Goal: Transaction & Acquisition: Download file/media

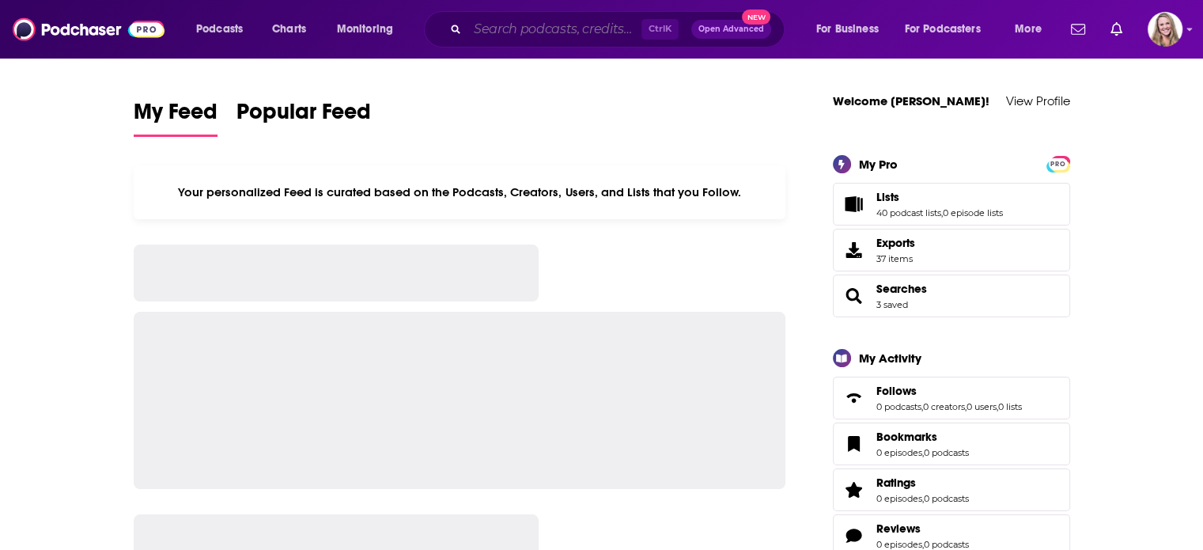
click at [474, 32] on input "Search podcasts, credits, & more..." at bounding box center [554, 29] width 174 height 25
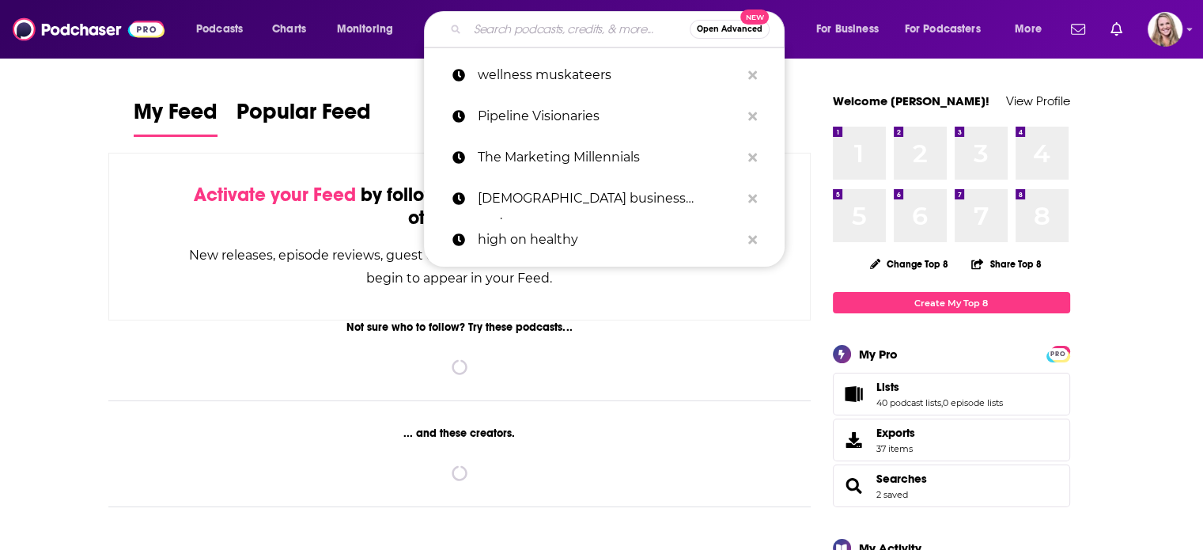
paste input "[PERSON_NAME]"
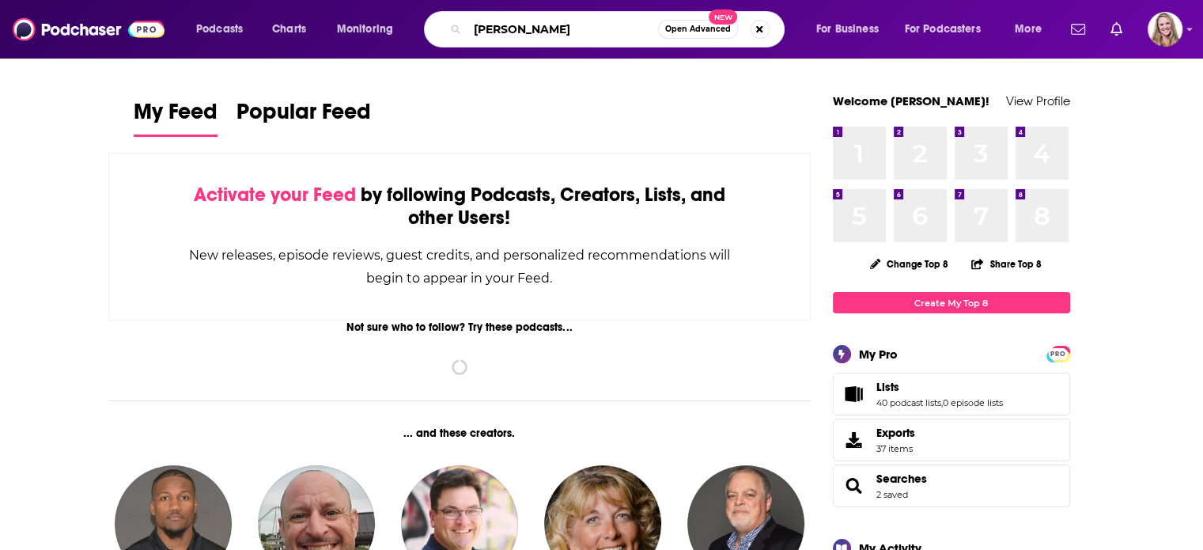
type input "[PERSON_NAME]"
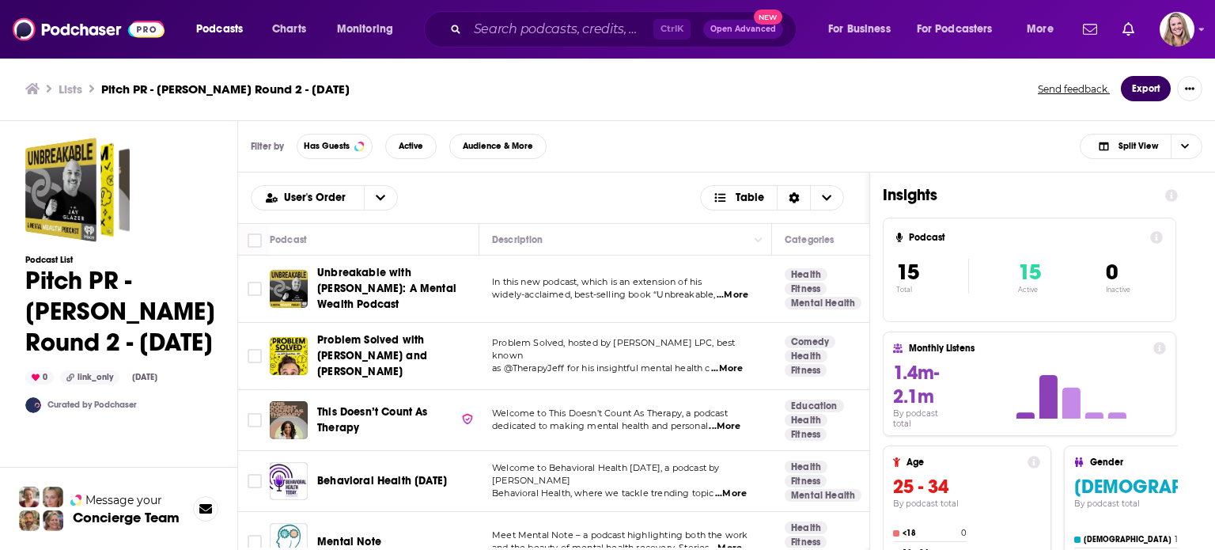
click at [1151, 92] on button "Export" at bounding box center [1146, 88] width 50 height 25
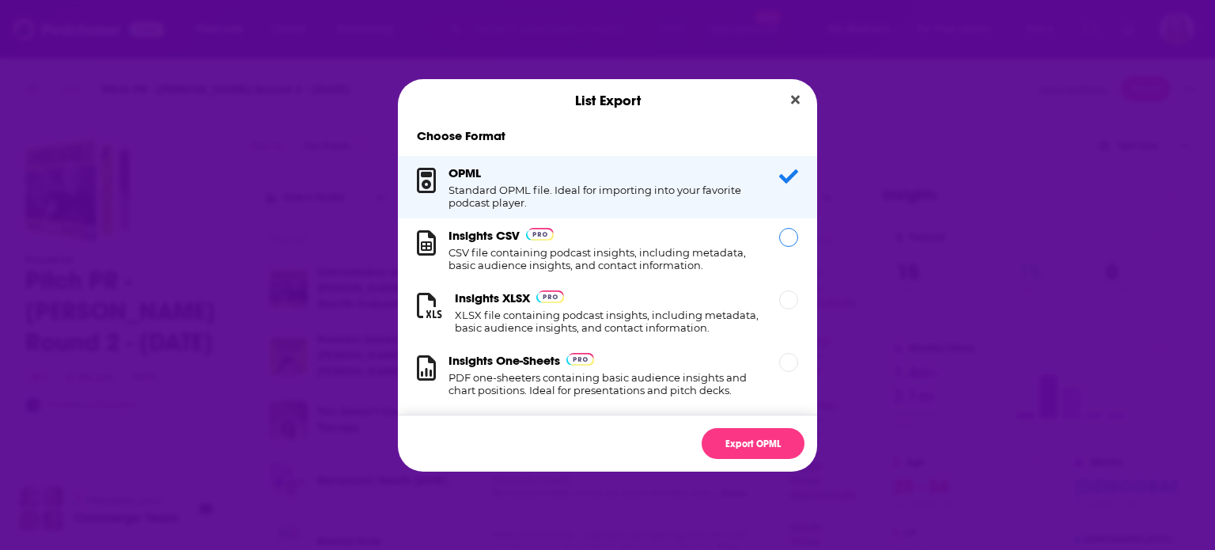
click at [637, 253] on h1 "CSV file containing podcast insights, including metadata, basic audience insigh…" at bounding box center [604, 258] width 312 height 25
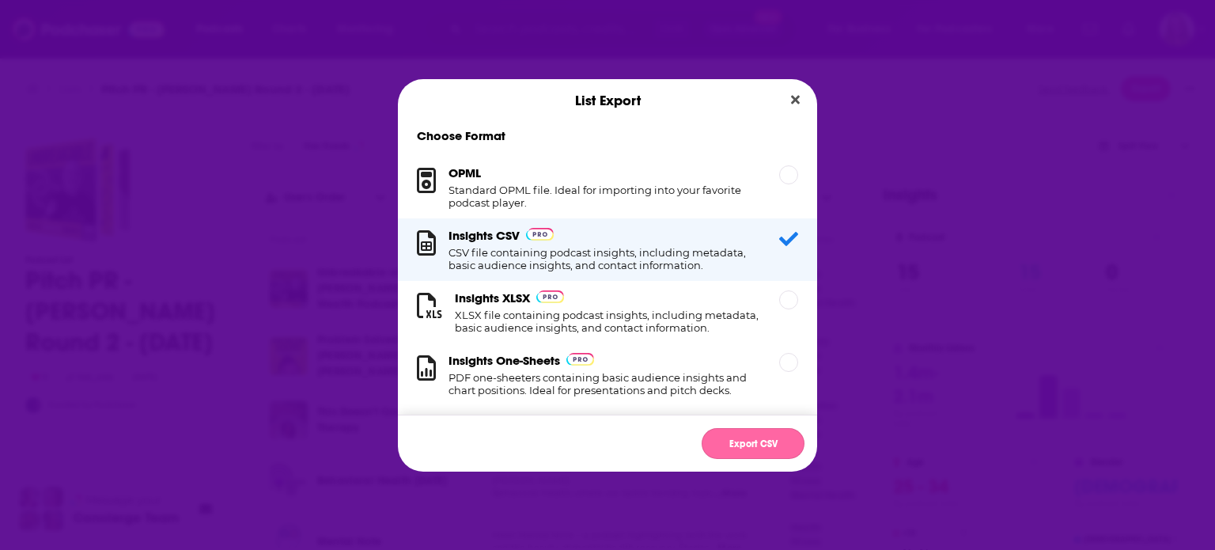
click at [753, 442] on button "Export CSV" at bounding box center [752, 443] width 103 height 31
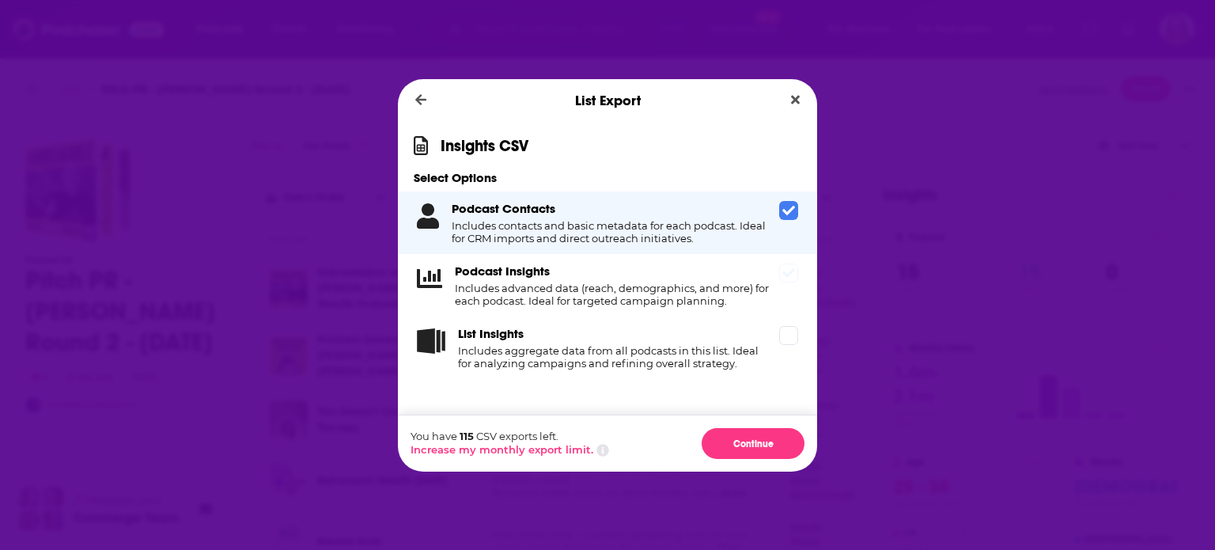
click at [686, 301] on h4 "Includes advanced data (reach, demographics, and more) for each podcast. Ideal …" at bounding box center [614, 294] width 318 height 25
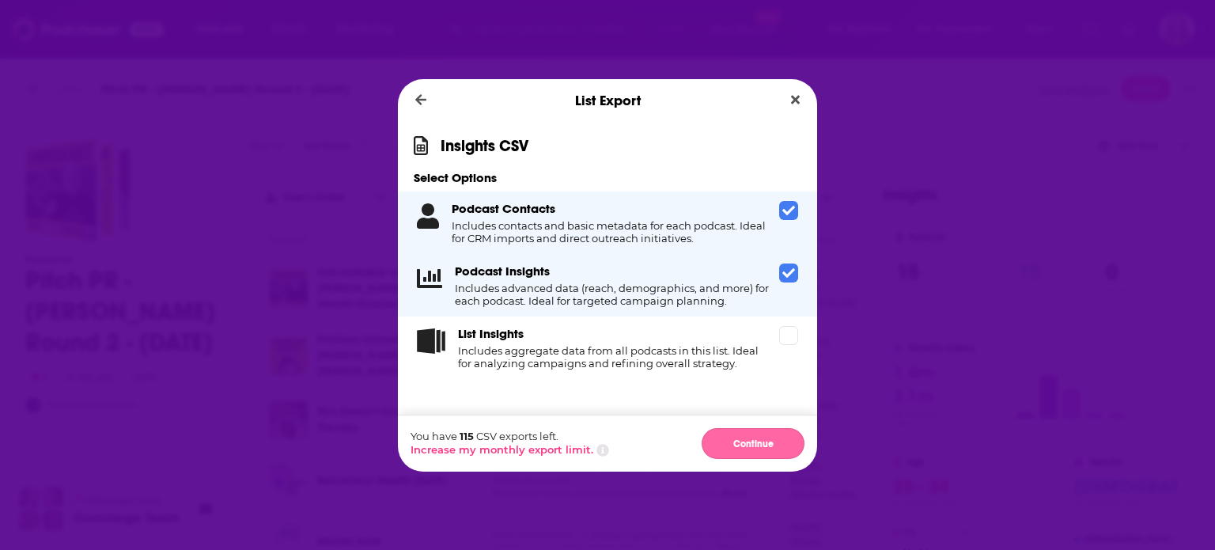
click at [750, 445] on button "Continue" at bounding box center [752, 443] width 103 height 31
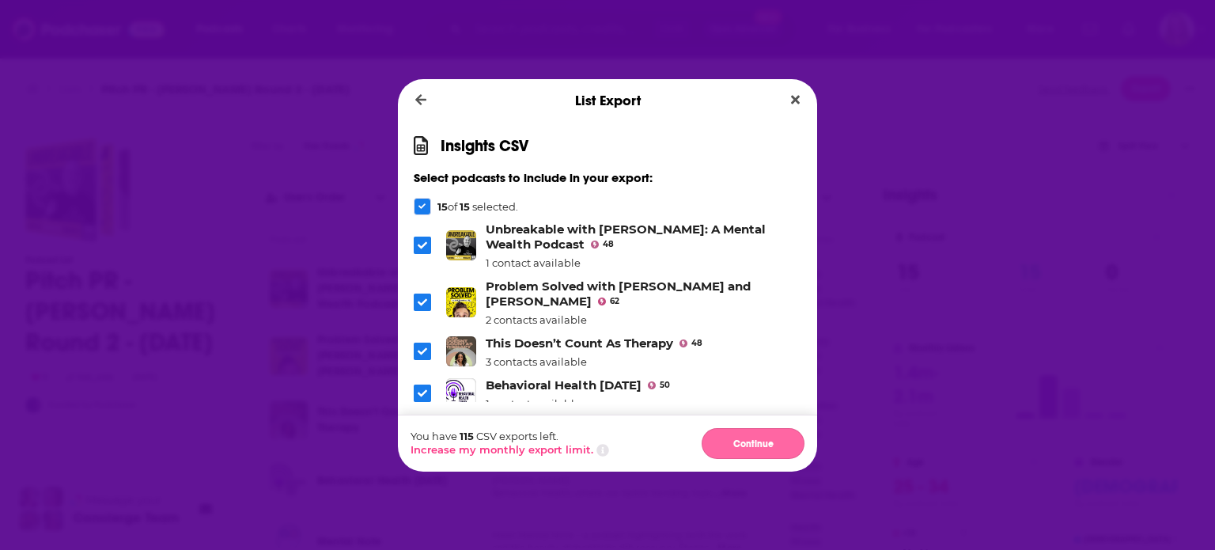
click at [750, 444] on button "Continue" at bounding box center [752, 443] width 103 height 31
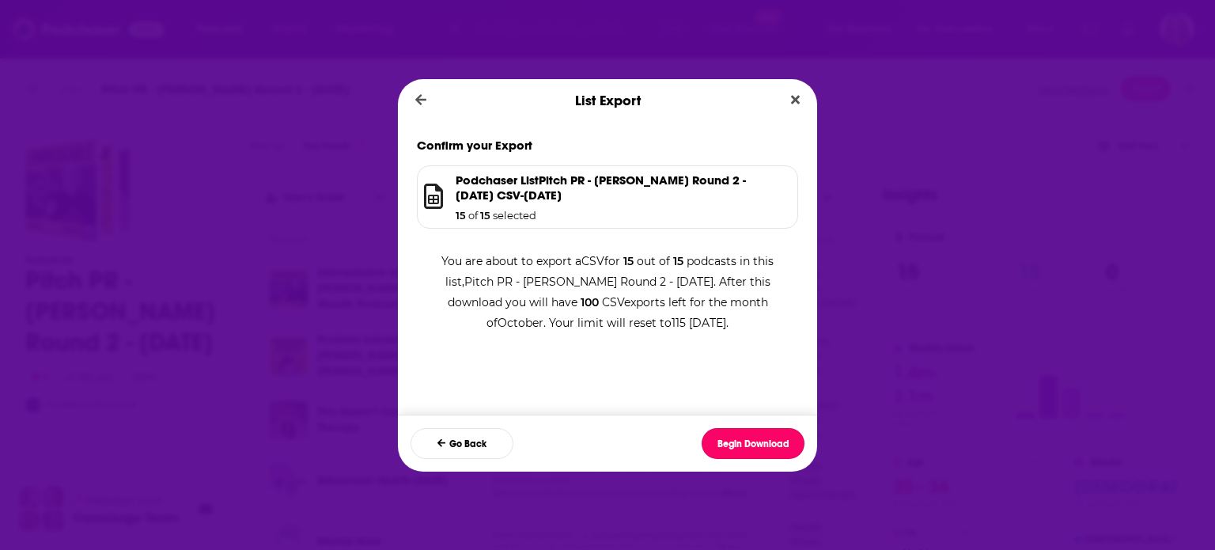
click at [750, 444] on button "Begin Download" at bounding box center [752, 443] width 103 height 31
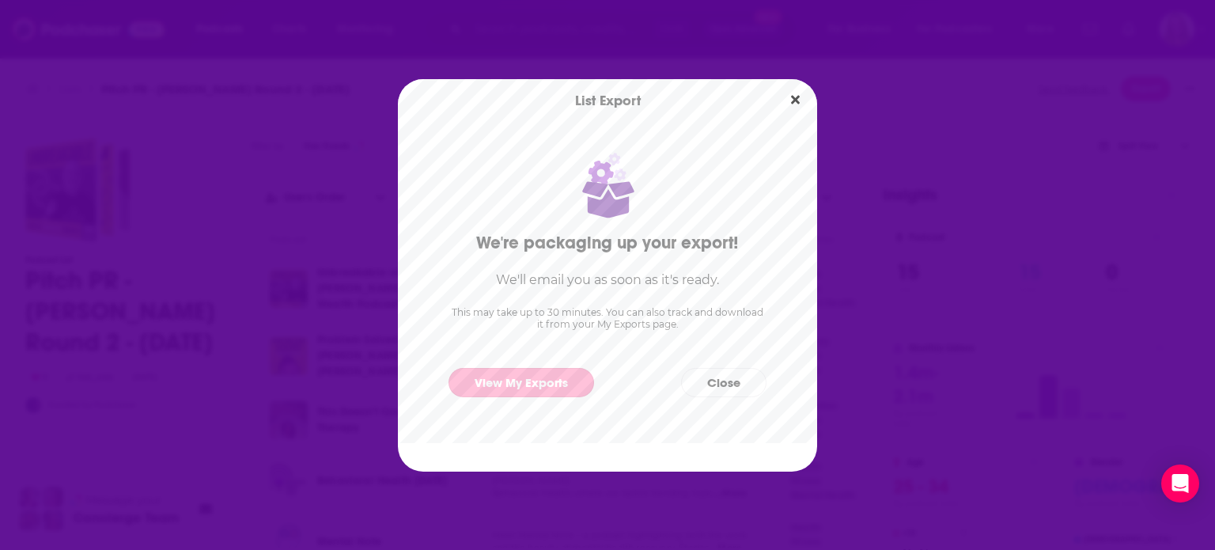
click at [502, 376] on link "View My Exports" at bounding box center [521, 382] width 146 height 29
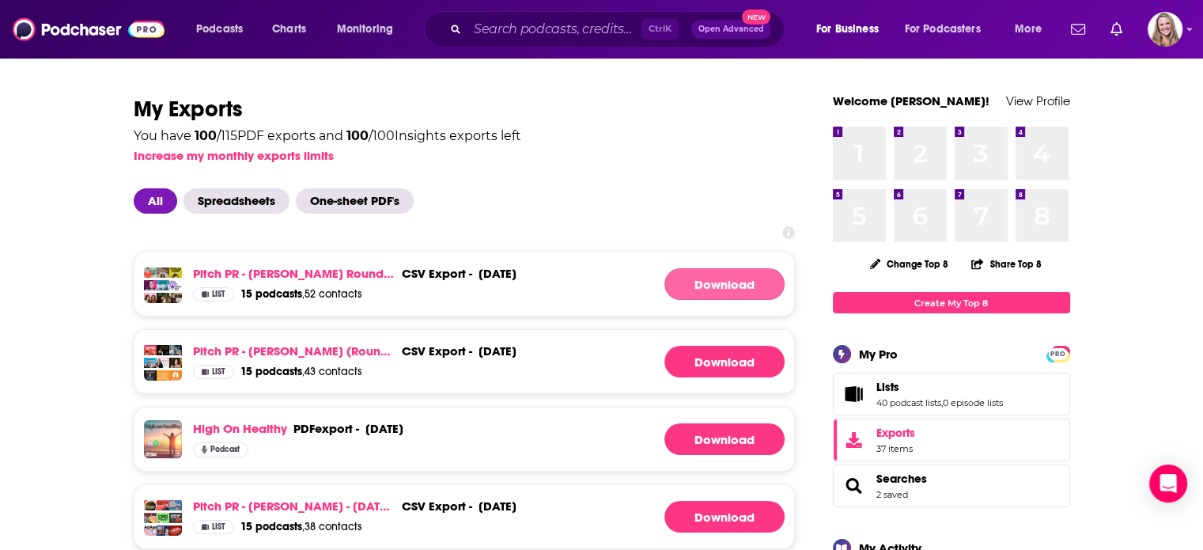
click at [694, 289] on link "Download" at bounding box center [724, 284] width 120 height 32
